Goal: Use online tool/utility

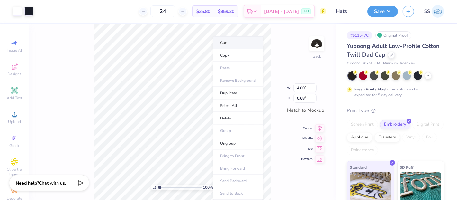
type input "3.99"
type input "0.65"
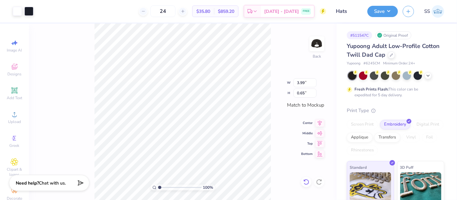
click at [304, 179] on icon at bounding box center [306, 181] width 6 height 6
click at [304, 179] on div "100 % Back" at bounding box center [183, 111] width 308 height 176
click at [305, 182] on div "100 % Back" at bounding box center [183, 111] width 308 height 176
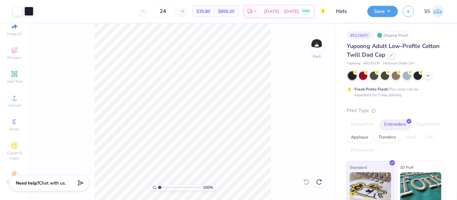
scroll to position [22, 0]
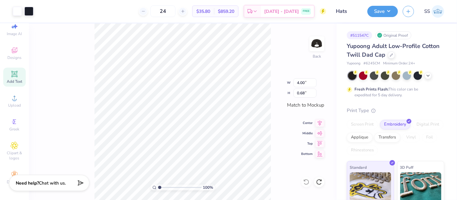
click at [11, 79] on span "Add Text" at bounding box center [14, 81] width 15 height 5
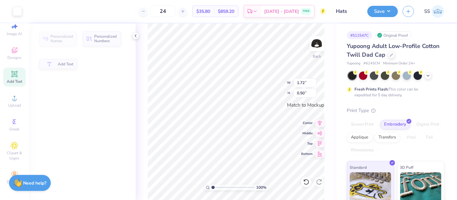
type input "1.72"
type input "0.50"
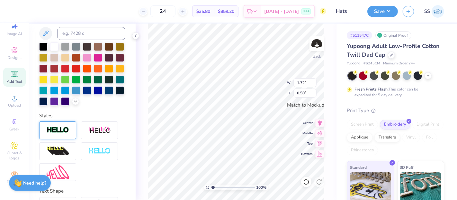
scroll to position [185, 0]
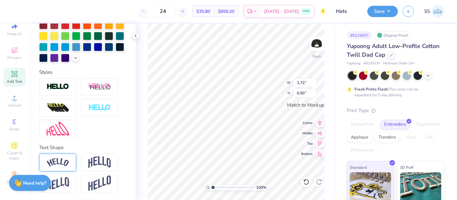
click at [61, 158] on div at bounding box center [57, 162] width 37 height 18
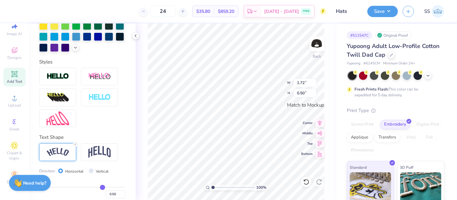
type input "2.33"
type input "0.65"
click at [77, 146] on icon at bounding box center [75, 144] width 4 height 4
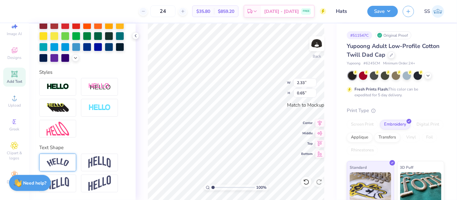
type input "1.72"
type input "0.50"
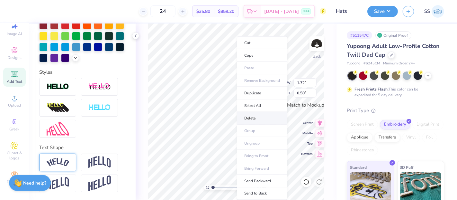
click at [251, 121] on li "Delete" at bounding box center [262, 118] width 50 height 13
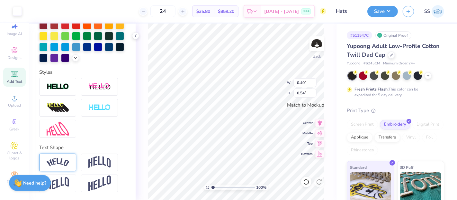
click at [58, 159] on img at bounding box center [58, 162] width 23 height 9
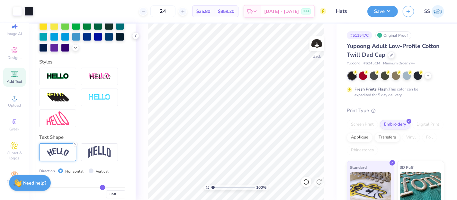
click at [325, 121] on div "100 % Back" at bounding box center [236, 111] width 201 height 176
